Goal: Task Accomplishment & Management: Manage account settings

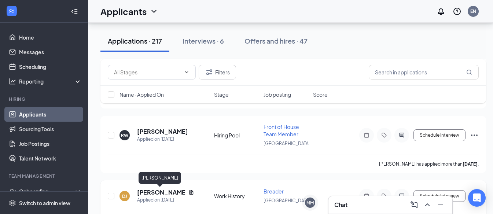
scroll to position [1784, 0]
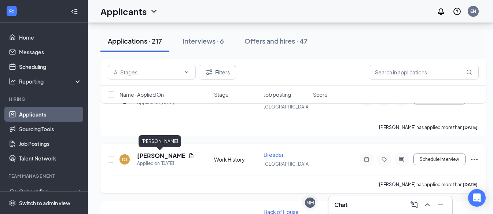
click at [151, 158] on h5 "[PERSON_NAME]" at bounding box center [161, 156] width 48 height 8
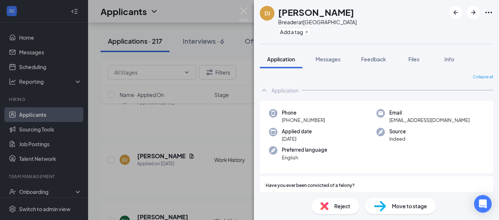
click at [190, 75] on div "DJ [PERSON_NAME] Breader at [GEOGRAPHIC_DATA] Add a tag Application Messages Fe…" at bounding box center [249, 110] width 499 height 220
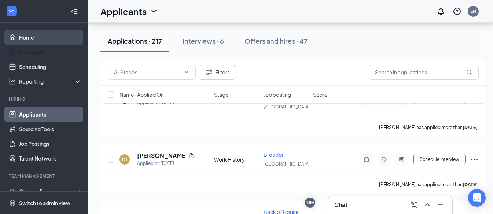
click at [25, 38] on link "Home" at bounding box center [50, 37] width 63 height 15
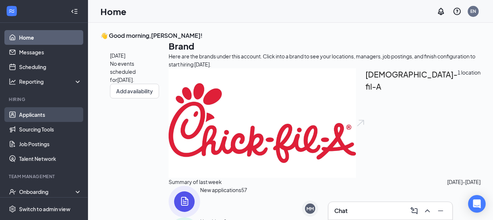
click at [55, 112] on link "Applicants" at bounding box center [50, 114] width 63 height 15
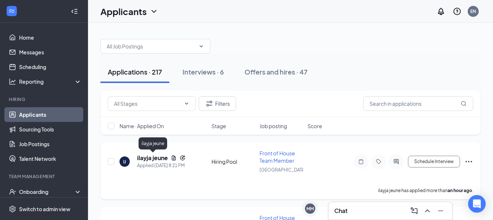
click at [157, 155] on h5 "ilayja jeune" at bounding box center [152, 158] width 31 height 8
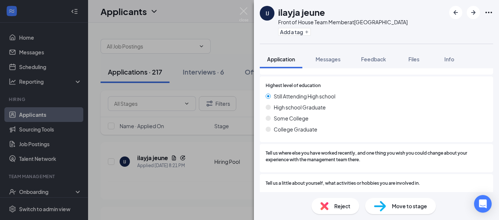
scroll to position [927, 0]
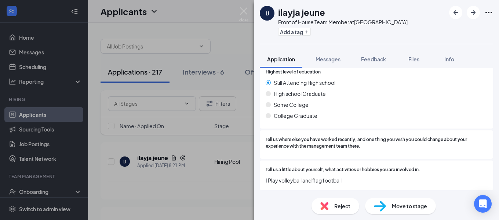
click at [202, 179] on div "IJ ilayja jeune Front of House Team Member at [GEOGRAPHIC_DATA] Add a tag Appli…" at bounding box center [249, 110] width 499 height 220
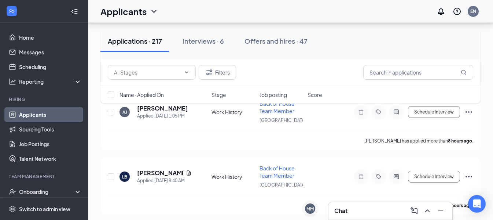
scroll to position [367, 0]
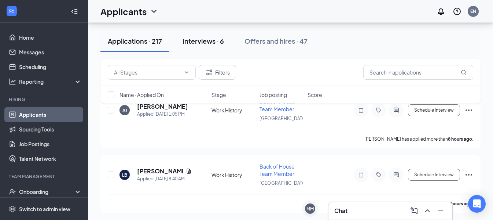
click at [221, 46] on button "Interviews · 6" at bounding box center [203, 41] width 56 height 22
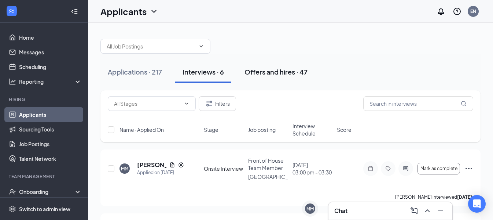
click at [272, 74] on div "Offers and hires · 47" at bounding box center [276, 71] width 63 height 9
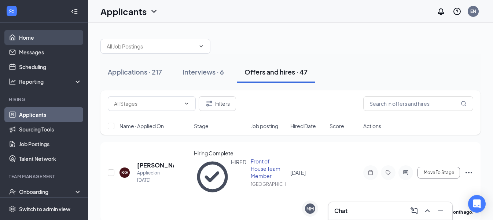
click at [31, 39] on link "Home" at bounding box center [50, 37] width 63 height 15
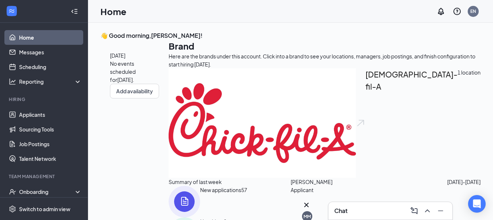
click at [309, 203] on icon "Cross" at bounding box center [306, 204] width 4 height 4
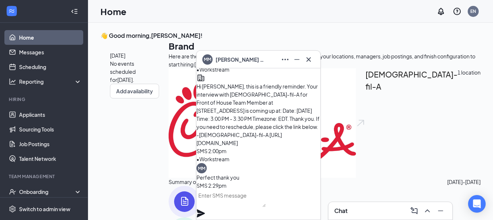
click at [343, 208] on h3 "Chat" at bounding box center [341, 211] width 13 height 8
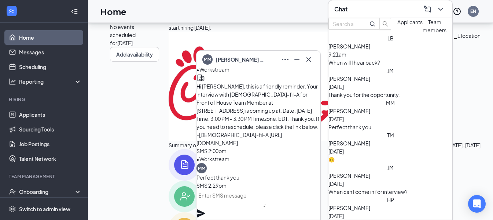
scroll to position [182, 0]
